Goal: Information Seeking & Learning: Find specific fact

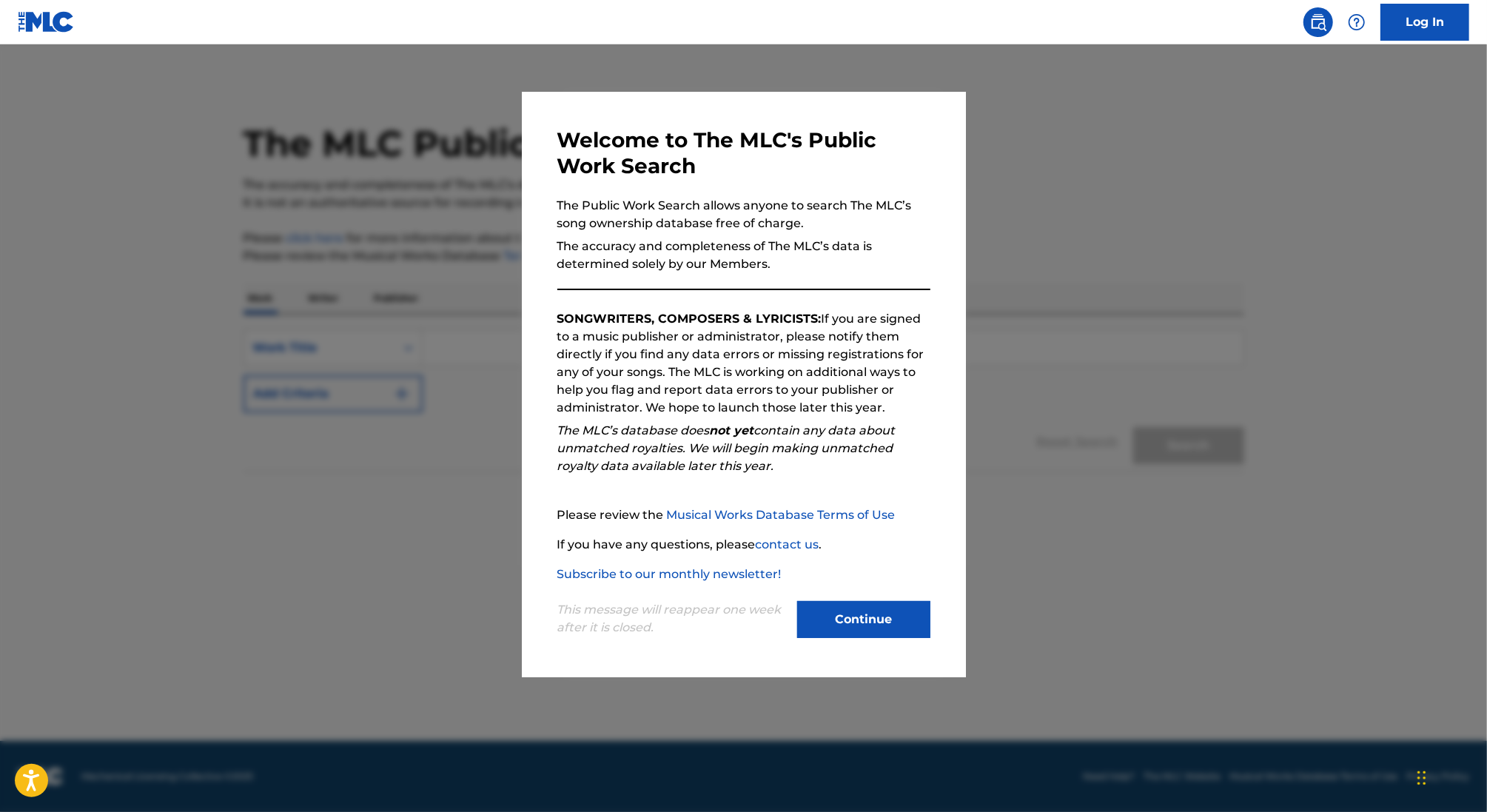
click at [879, 618] on button "Continue" at bounding box center [863, 619] width 133 height 37
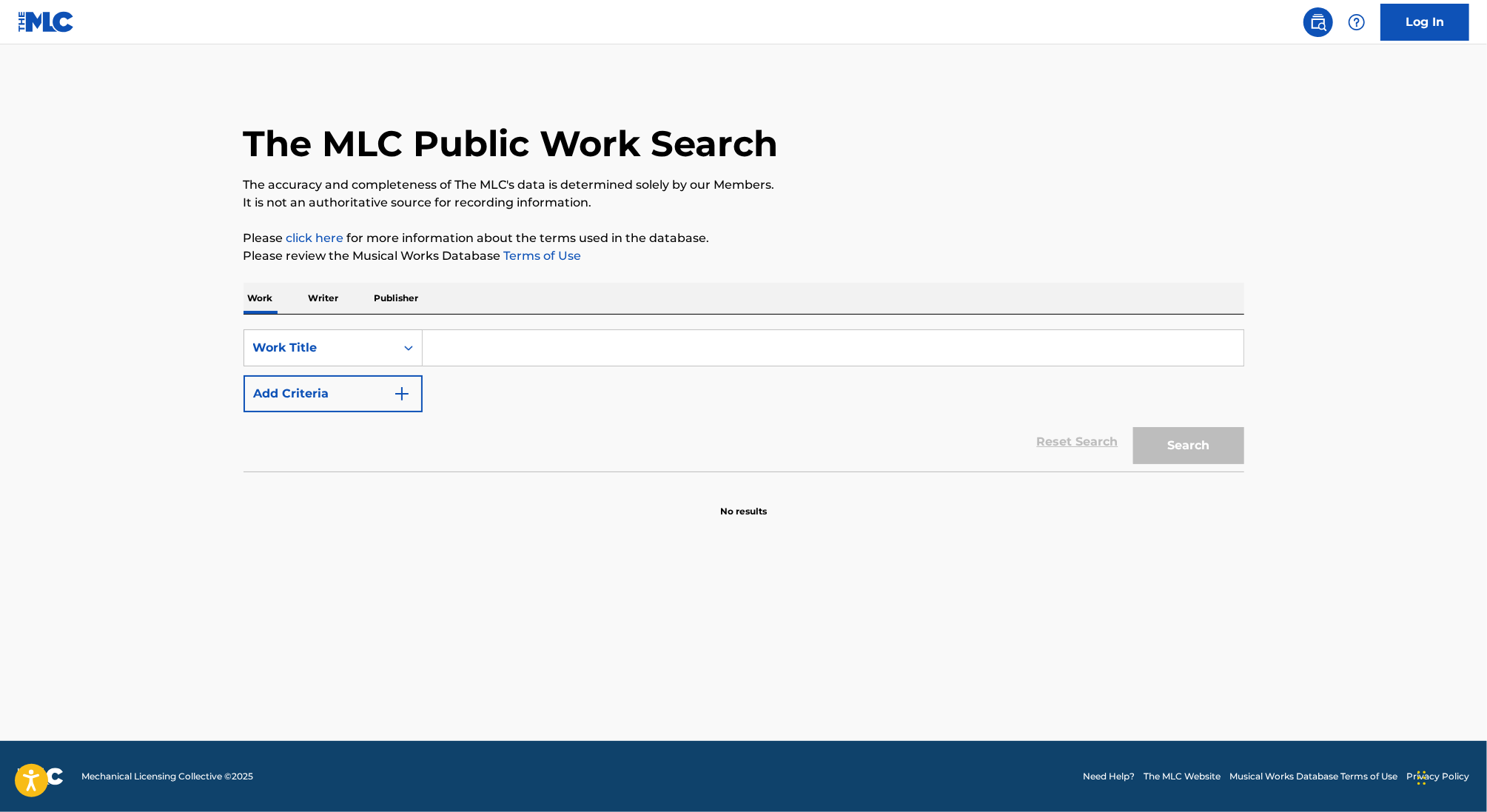
click at [575, 347] on input "Search Form" at bounding box center [833, 348] width 821 height 36
paste input "EN EL CARRO"
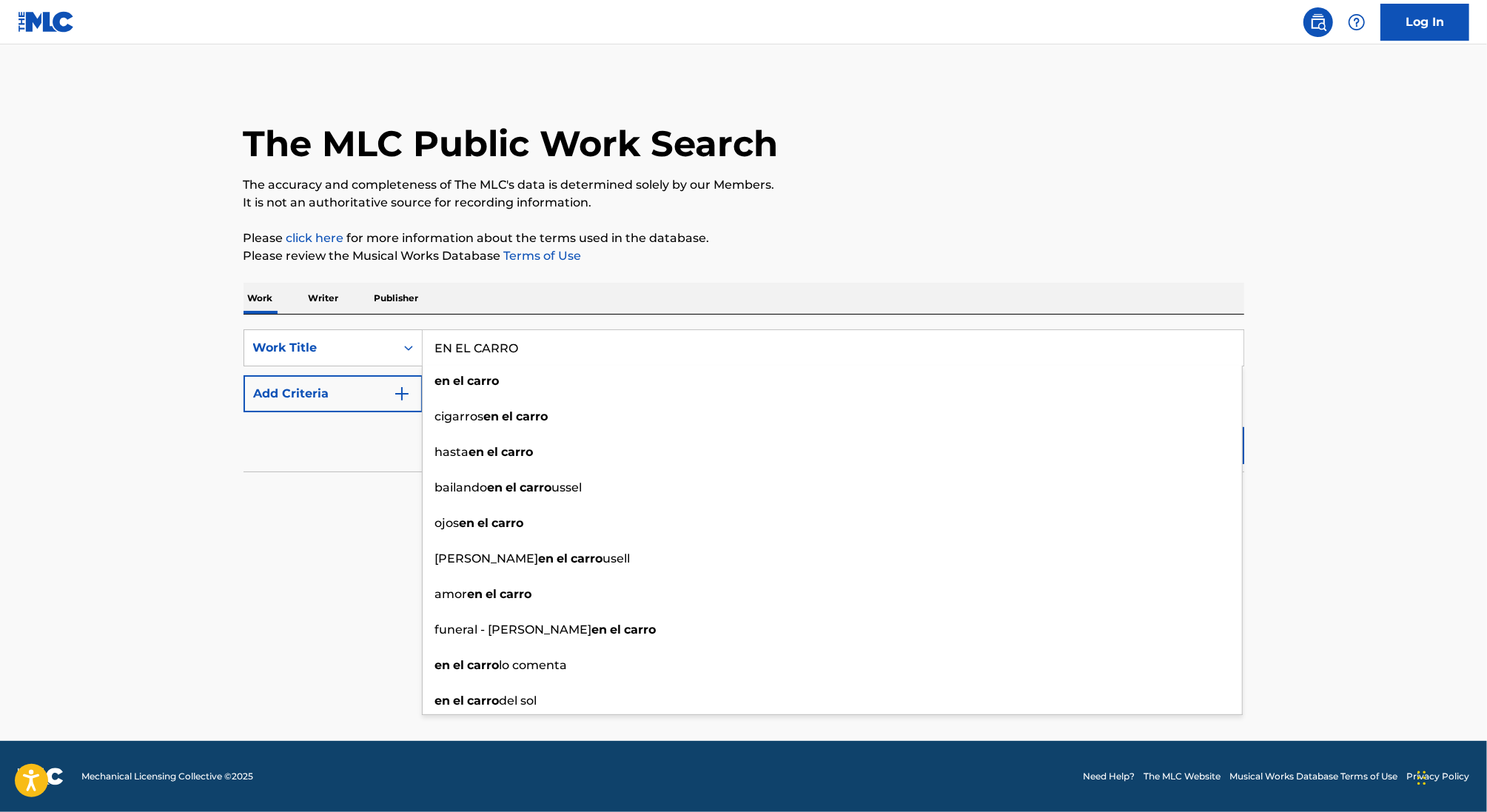
type input "EN EL CARRO"
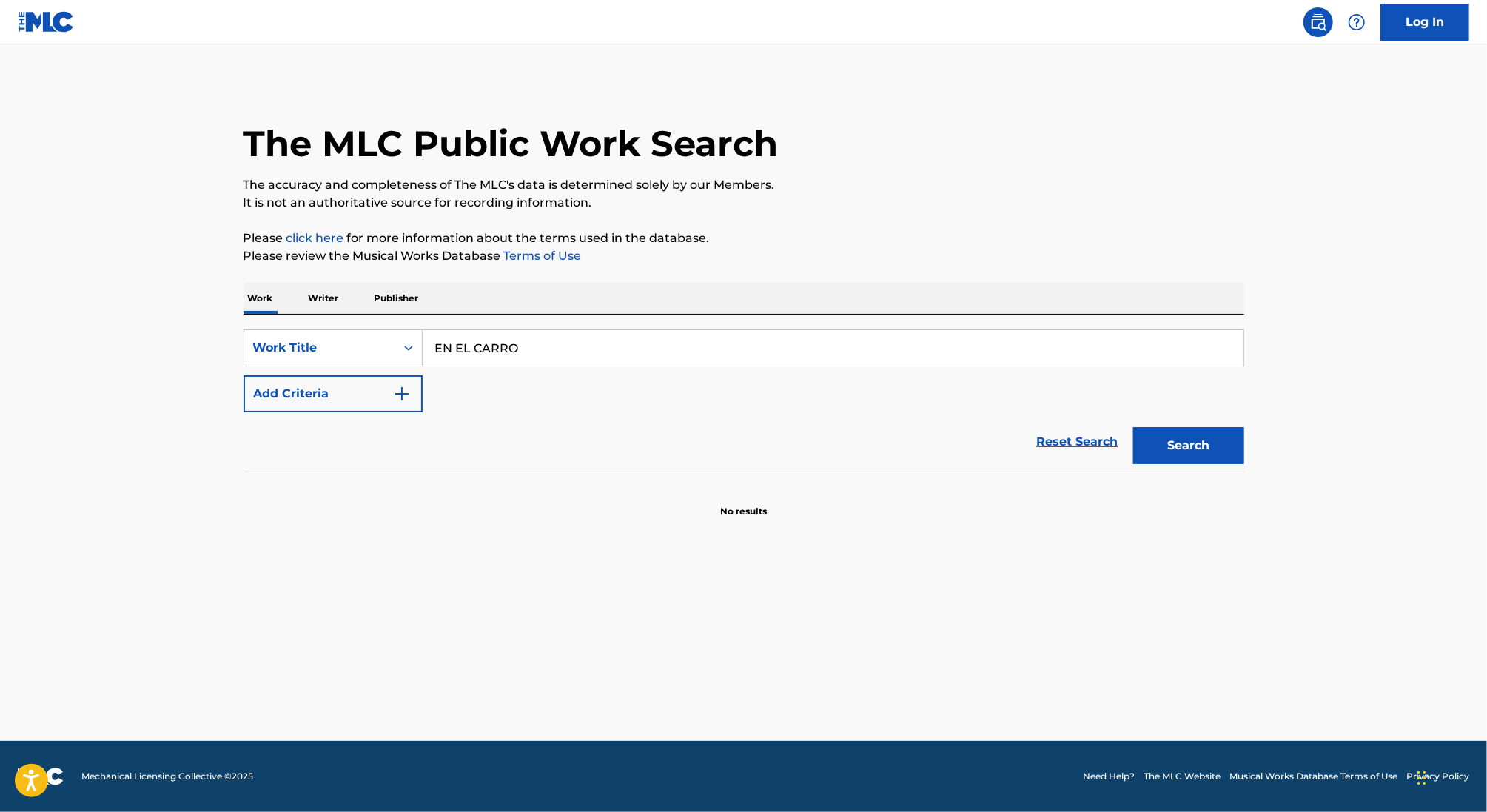
click at [399, 390] on img "Search Form" at bounding box center [402, 393] width 18 height 18
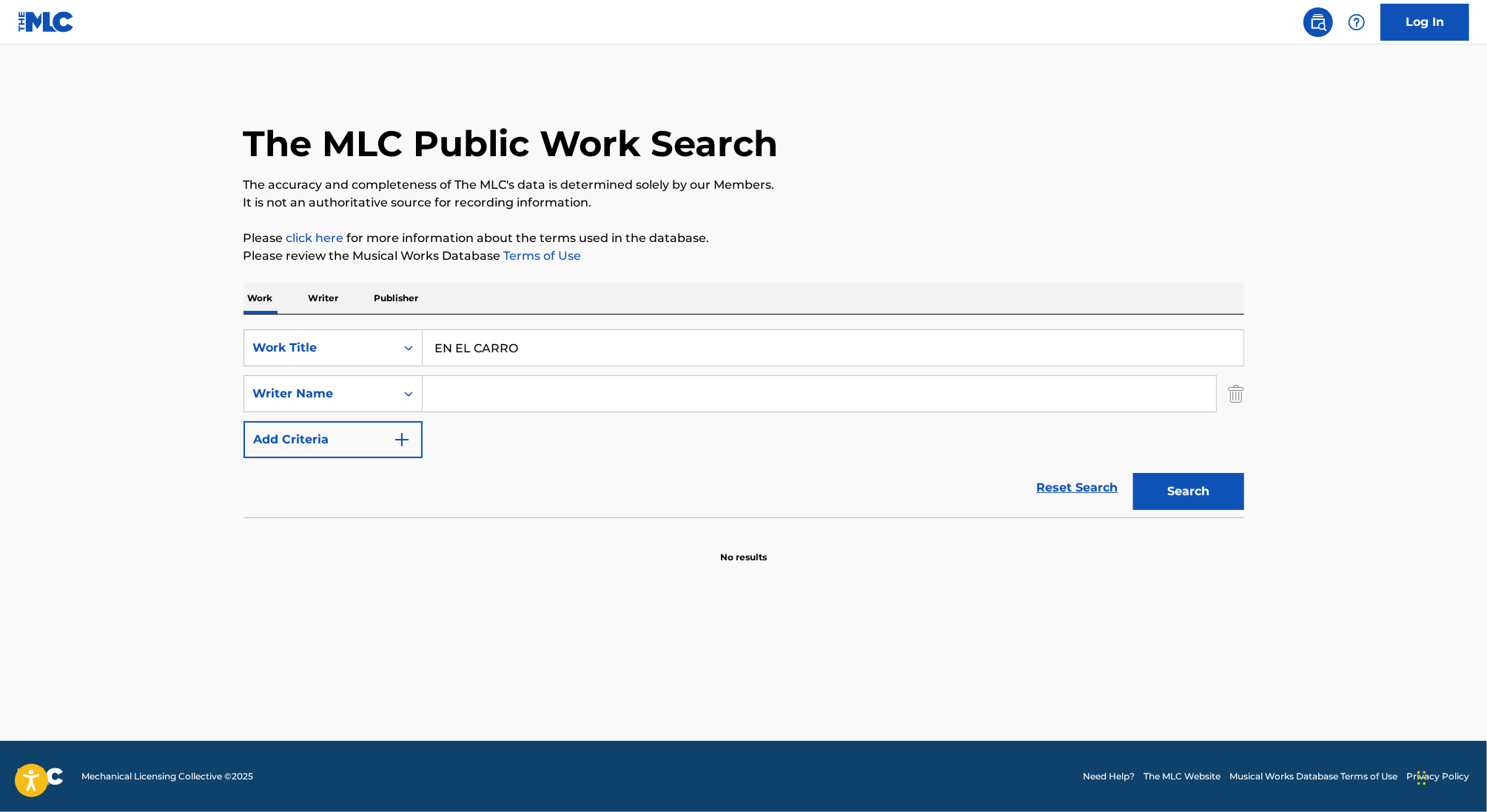
click at [507, 398] on input "Search Form" at bounding box center [819, 393] width 794 height 36
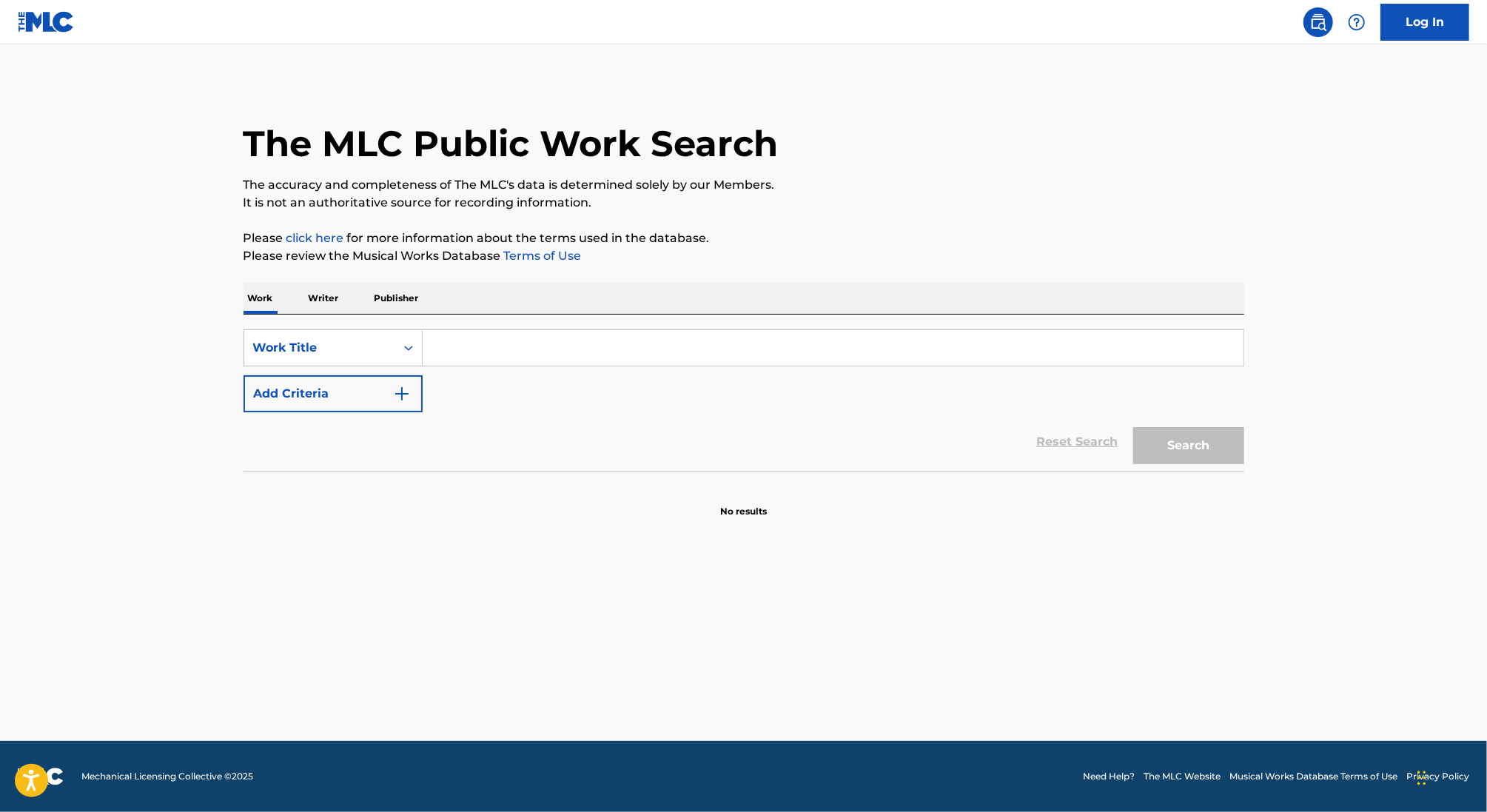
click at [575, 355] on input "Search Form" at bounding box center [833, 348] width 821 height 36
click at [551, 346] on input "Search Form" at bounding box center [833, 348] width 821 height 36
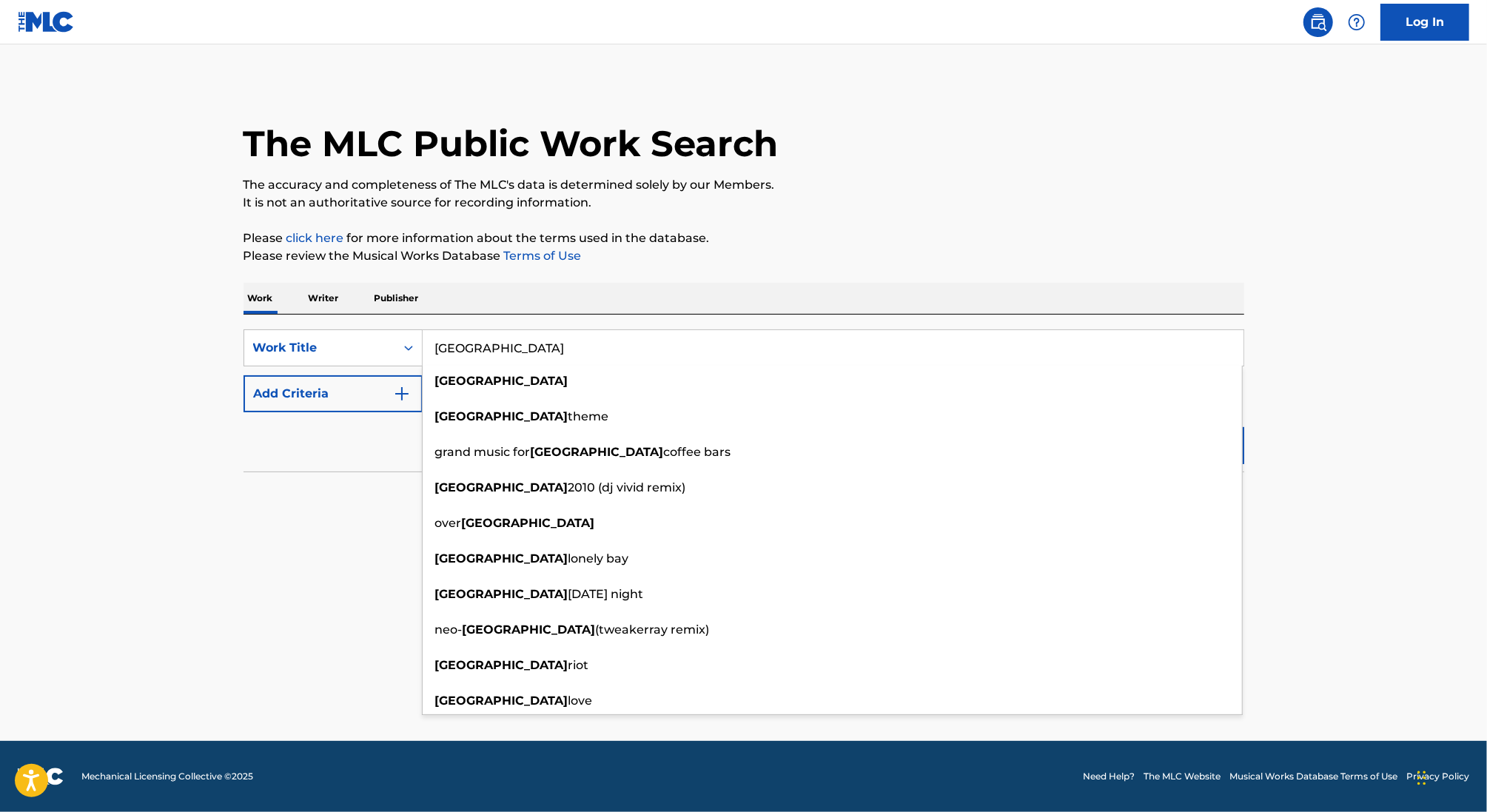
type input "[GEOGRAPHIC_DATA]"
click at [137, 476] on main "The MLC Public Work Search The accuracy and completeness of The MLC's data is d…" at bounding box center [743, 393] width 1487 height 696
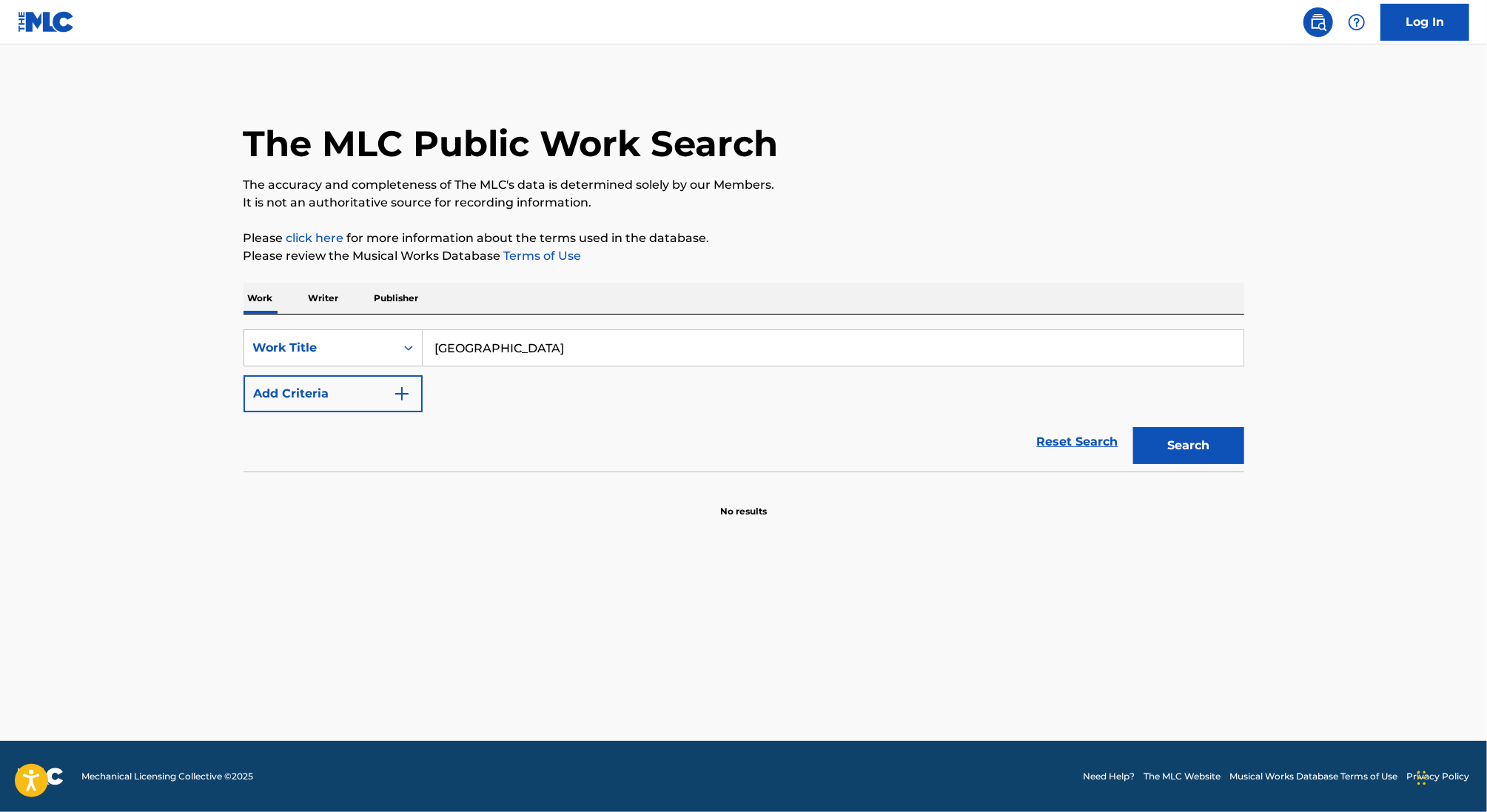
click at [265, 413] on div "Reset Search Search" at bounding box center [744, 442] width 1001 height 59
click at [294, 398] on button "Add Criteria" at bounding box center [333, 393] width 179 height 37
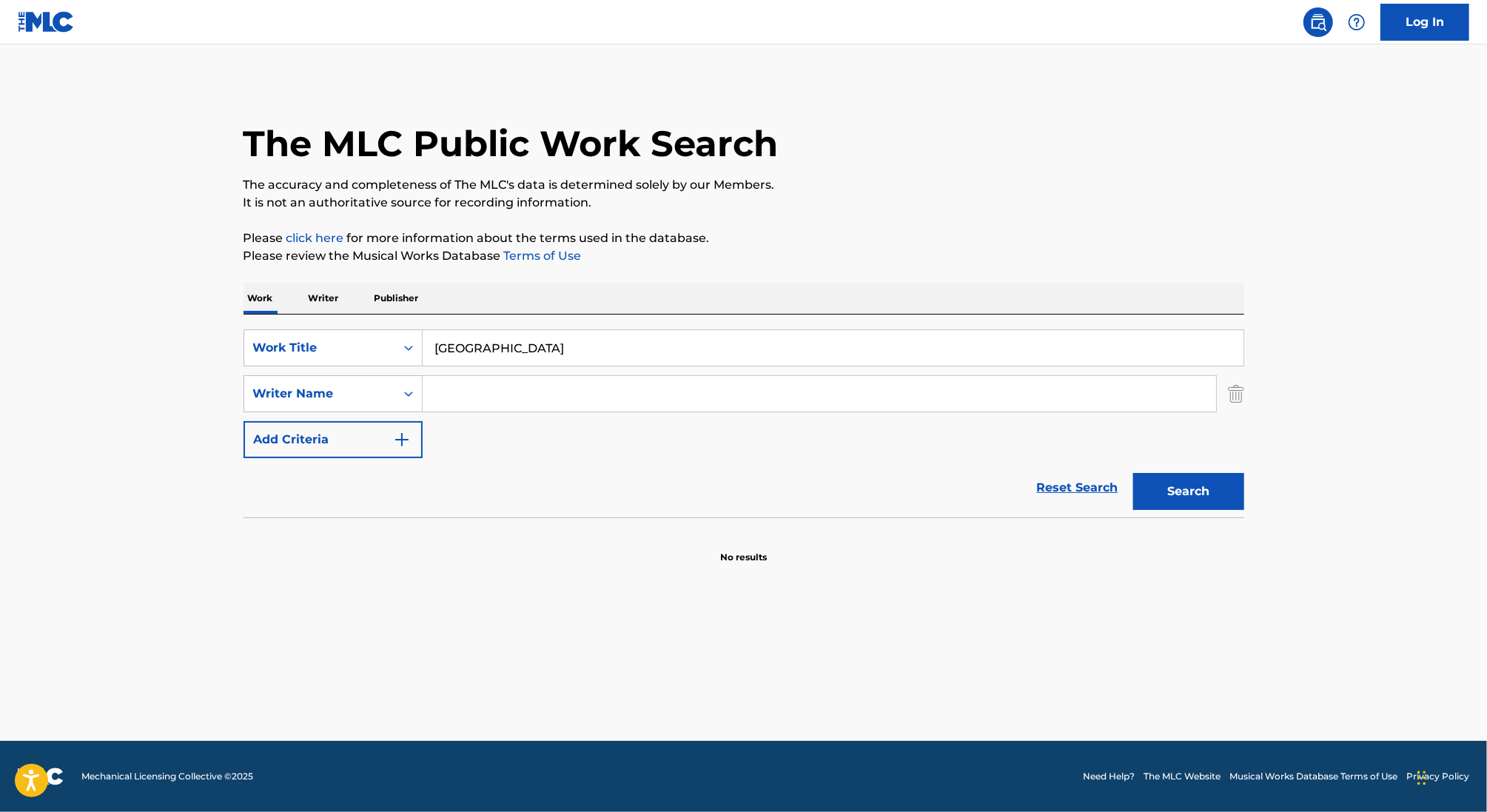
click at [594, 395] on input "Search Form" at bounding box center [819, 393] width 794 height 36
paste input "[PERSON_NAME] [PERSON_NAME]"
type input "[PERSON_NAME] [PERSON_NAME]"
click at [1169, 495] on button "Search" at bounding box center [1189, 491] width 111 height 37
